Goal: Information Seeking & Learning: Learn about a topic

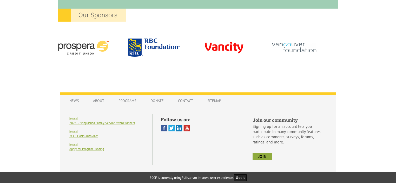
scroll to position [503, 0]
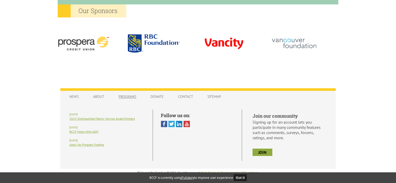
click at [126, 98] on link "Programs" at bounding box center [127, 97] width 28 height 10
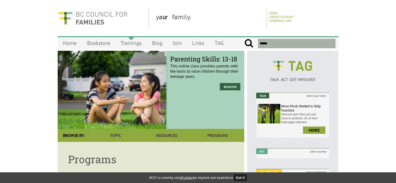
click at [138, 44] on link "Trainings" at bounding box center [130, 43] width 31 height 12
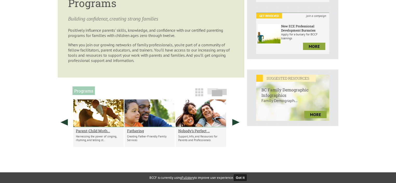
scroll to position [182, 0]
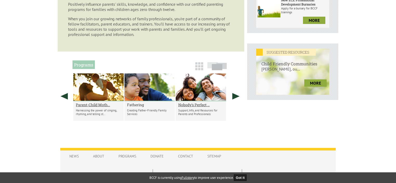
click at [135, 106] on h2 "Fathering" at bounding box center [149, 104] width 45 height 5
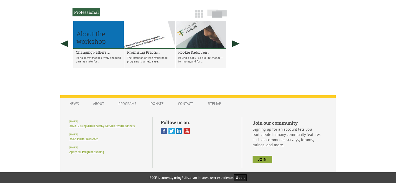
scroll to position [352, 0]
